Goal: Check status: Check status

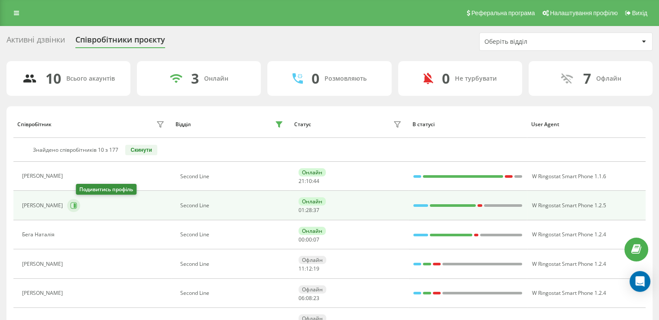
click at [76, 204] on icon at bounding box center [75, 205] width 2 height 4
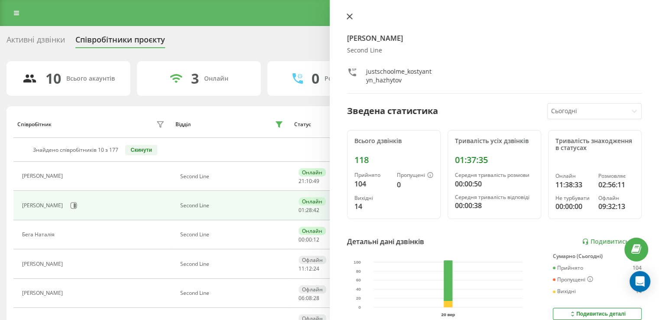
click at [349, 19] on icon at bounding box center [350, 16] width 6 height 6
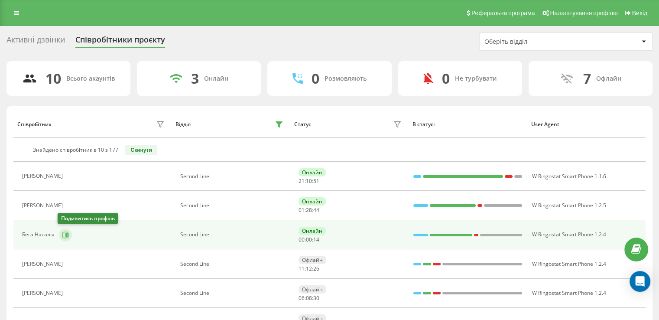
click at [64, 236] on icon at bounding box center [65, 234] width 7 height 7
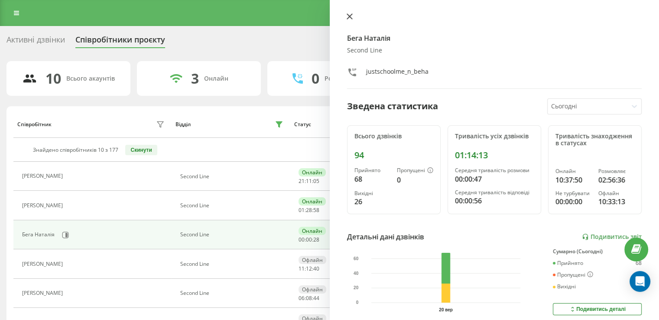
click at [349, 17] on icon at bounding box center [349, 16] width 5 height 5
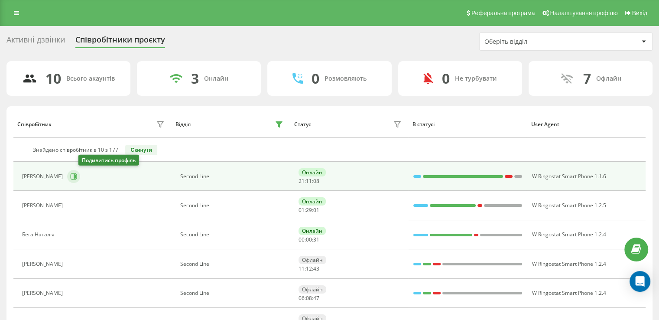
click at [77, 176] on icon at bounding box center [73, 176] width 7 height 7
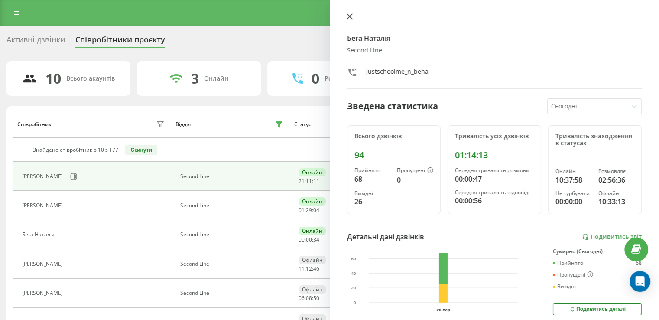
click at [349, 16] on icon at bounding box center [349, 16] width 5 height 5
